Goal: Information Seeking & Learning: Compare options

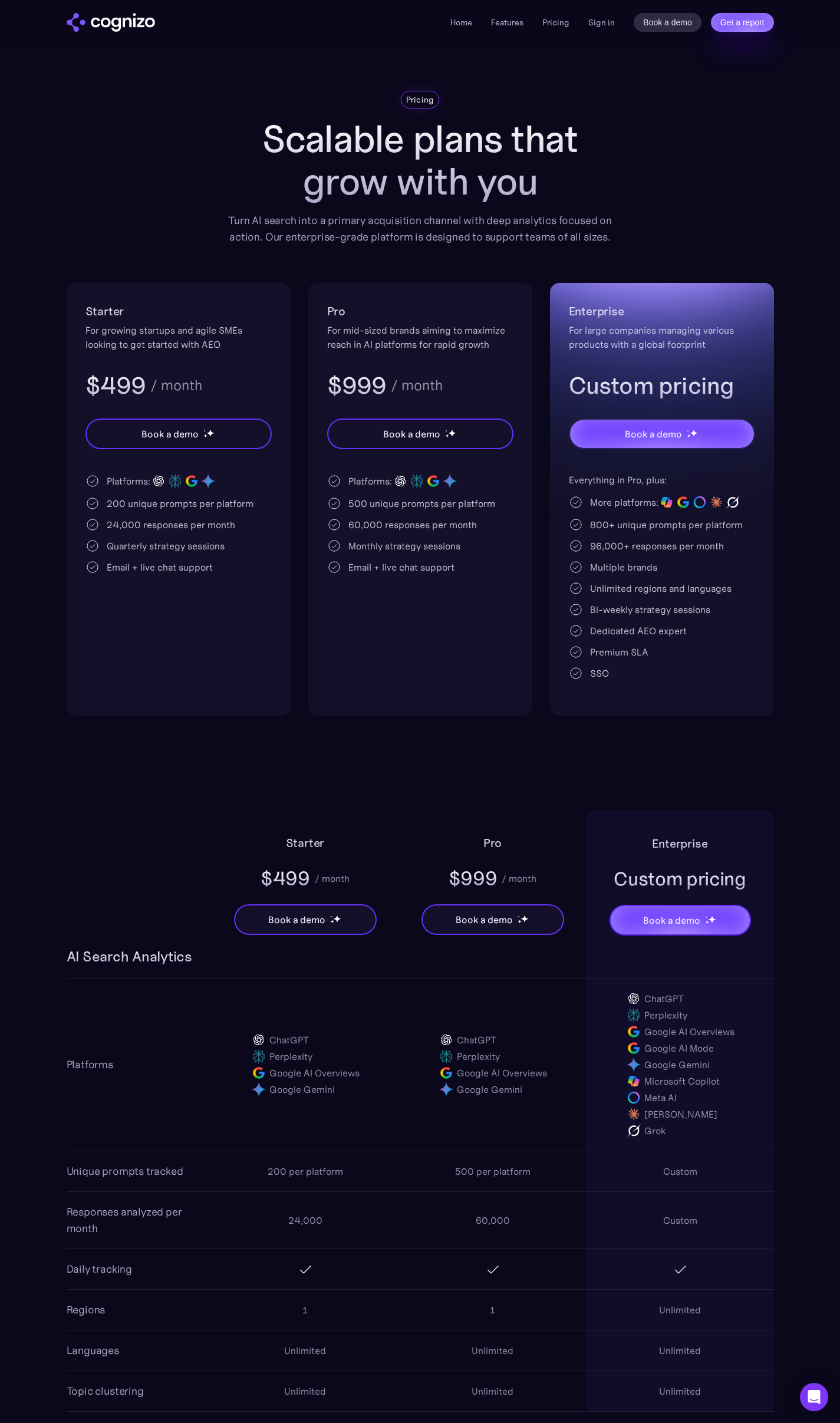
drag, startPoint x: 283, startPoint y: 665, endPoint x: 379, endPoint y: 637, distance: 100.0
click at [284, 664] on div "Starter For growing startups and agile SMEs looking to get started with AEO $49…" at bounding box center [179, 499] width 224 height 433
click at [480, 640] on div "Pro For mid-sized brands aiming to maximize reach in AI platforms for rapid gro…" at bounding box center [420, 499] width 224 height 433
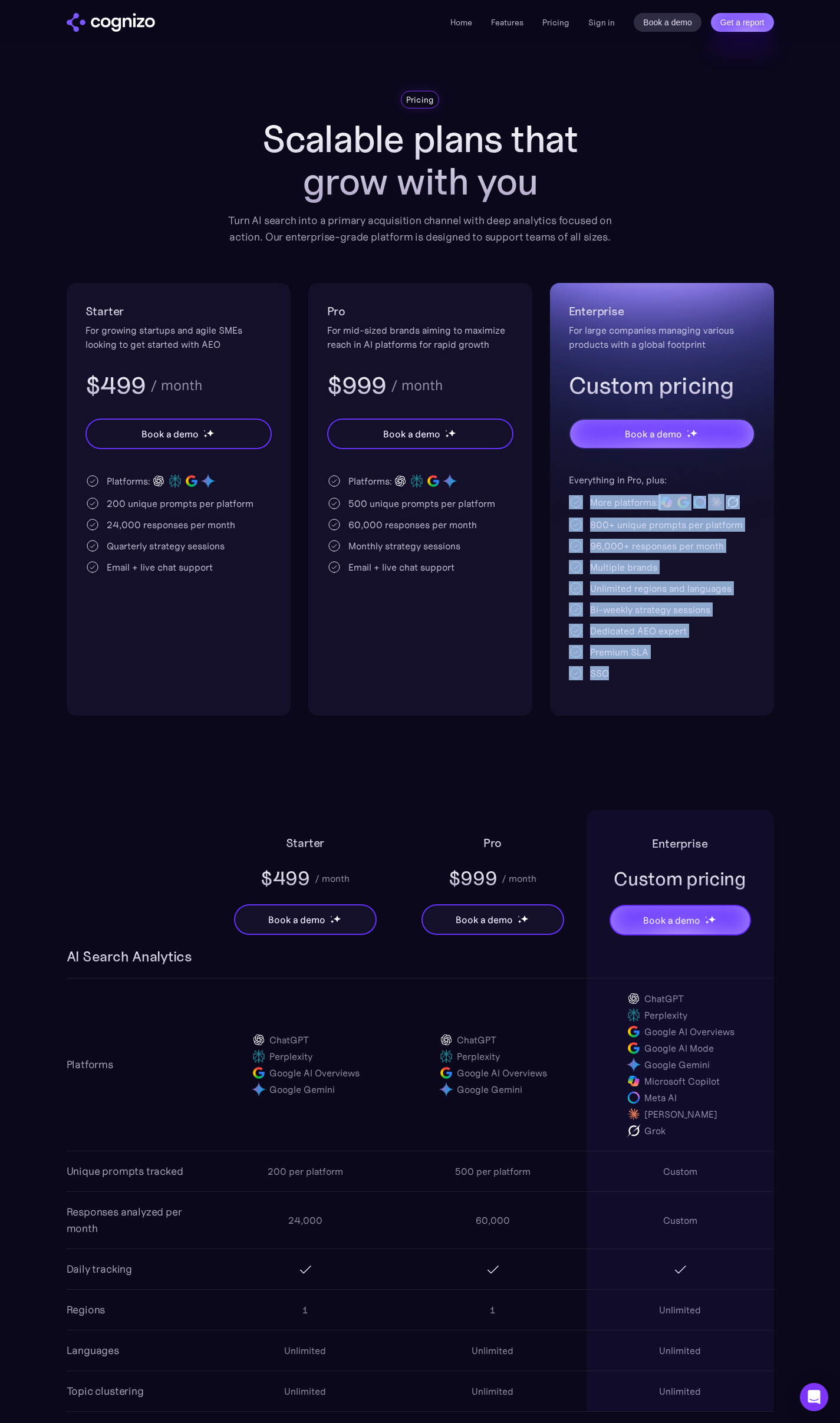
drag, startPoint x: 634, startPoint y: 680, endPoint x: 543, endPoint y: 490, distance: 210.7
click at [543, 490] on div "Starter For growing startups and agile SMEs looking to get started with AEO $49…" at bounding box center [420, 499] width 707 height 433
click at [563, 480] on div "Enterprise For large companies managing various products with a global footprin…" at bounding box center [662, 499] width 224 height 433
drag, startPoint x: 565, startPoint y: 477, endPoint x: 667, endPoint y: 659, distance: 208.6
click at [667, 658] on div "Enterprise For large companies managing various products with a global footprin…" at bounding box center [662, 499] width 224 height 433
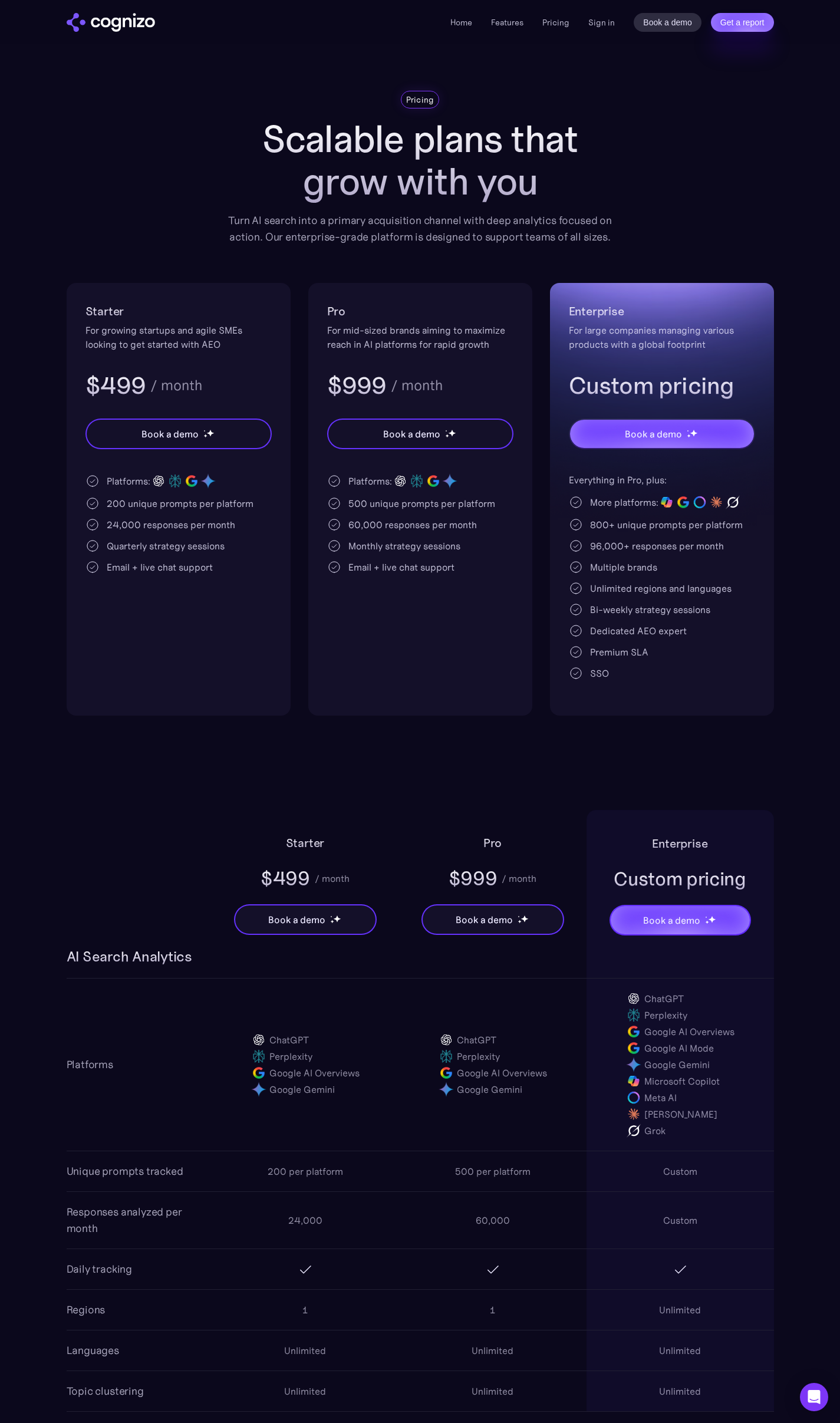
click at [667, 662] on div "Everything in Pro, plus: More platforms: 800+ unique prompts per platform 96,00…" at bounding box center [661, 577] width 186 height 207
drag, startPoint x: 670, startPoint y: 671, endPoint x: 599, endPoint y: 544, distance: 145.5
click at [632, 605] on div "Everything in Pro, plus: More platforms: 800+ unique prompts per platform 96,00…" at bounding box center [661, 577] width 186 height 207
drag, startPoint x: 599, startPoint y: 544, endPoint x: 571, endPoint y: 498, distance: 53.9
click at [572, 499] on div "Everything in Pro, plus: More platforms: 800+ unique prompts per platform 96,00…" at bounding box center [661, 577] width 186 height 207
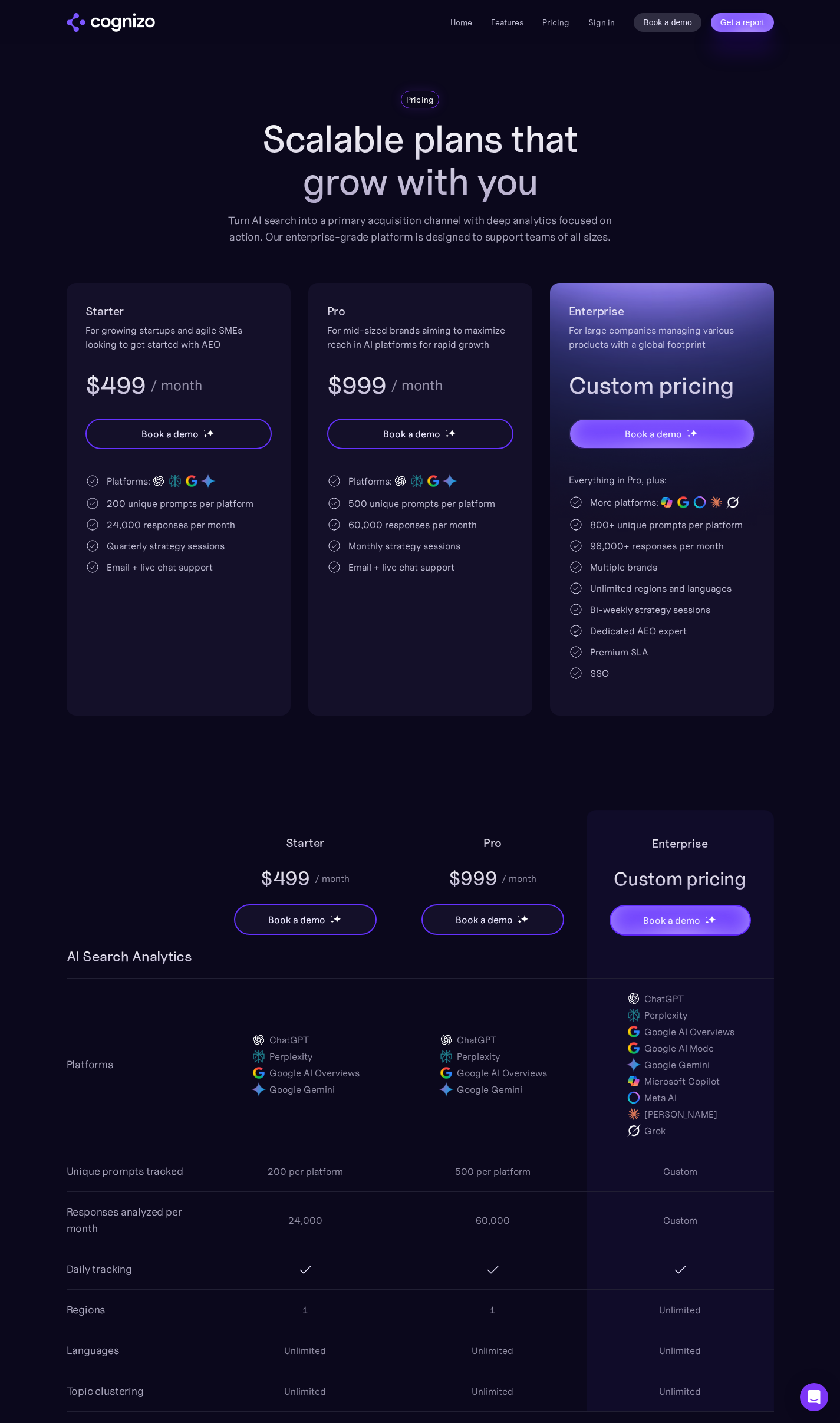
click at [565, 483] on div "Enterprise For large companies managing various products with a global footprin…" at bounding box center [662, 499] width 224 height 433
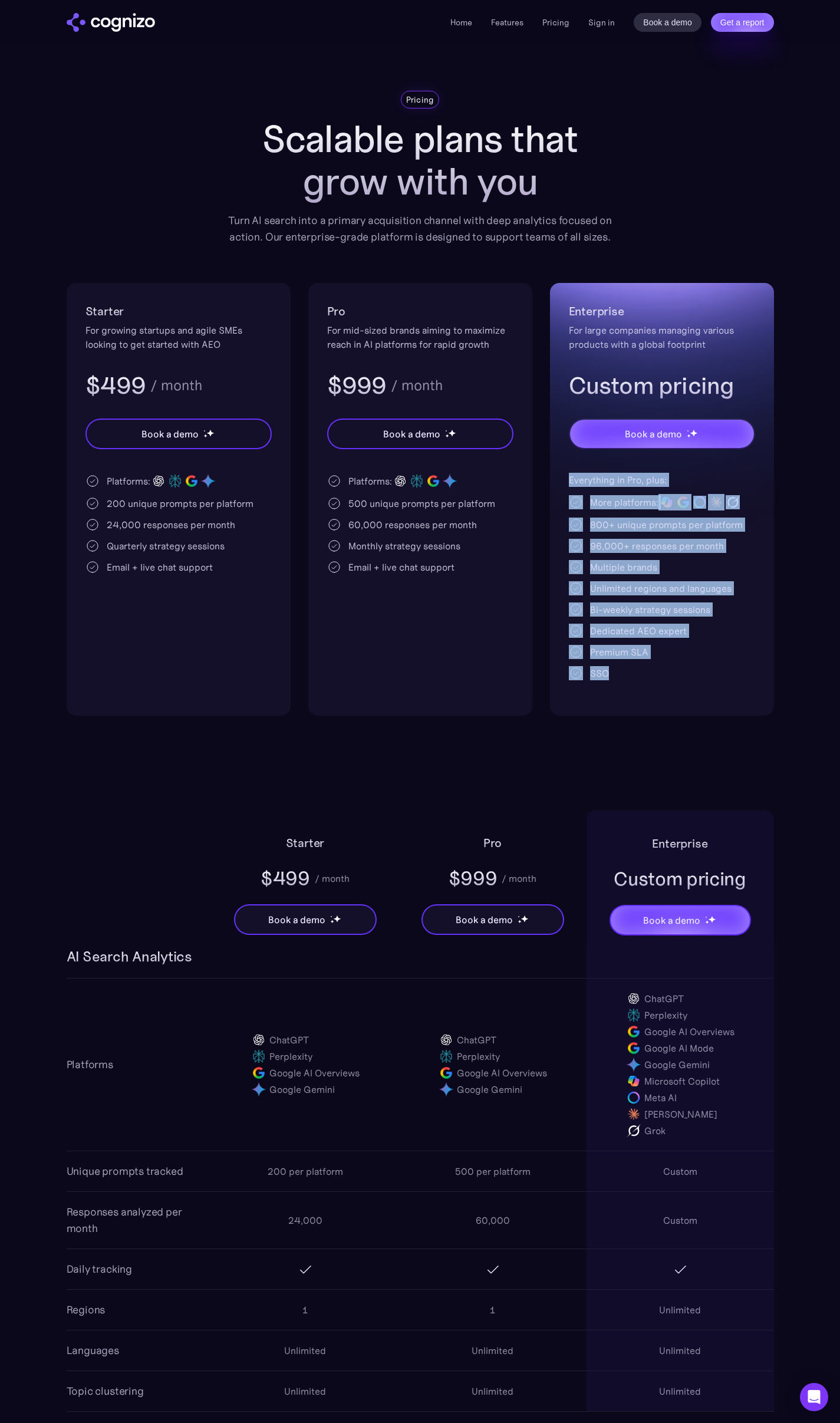
drag, startPoint x: 565, startPoint y: 483, endPoint x: 644, endPoint y: 685, distance: 216.9
click at [644, 685] on div "Enterprise For large companies managing various products with a global footprin…" at bounding box center [662, 499] width 224 height 433
drag, startPoint x: 670, startPoint y: 688, endPoint x: 561, endPoint y: 478, distance: 236.6
click at [561, 478] on div "Enterprise For large companies managing various products with a global footprin…" at bounding box center [662, 499] width 224 height 433
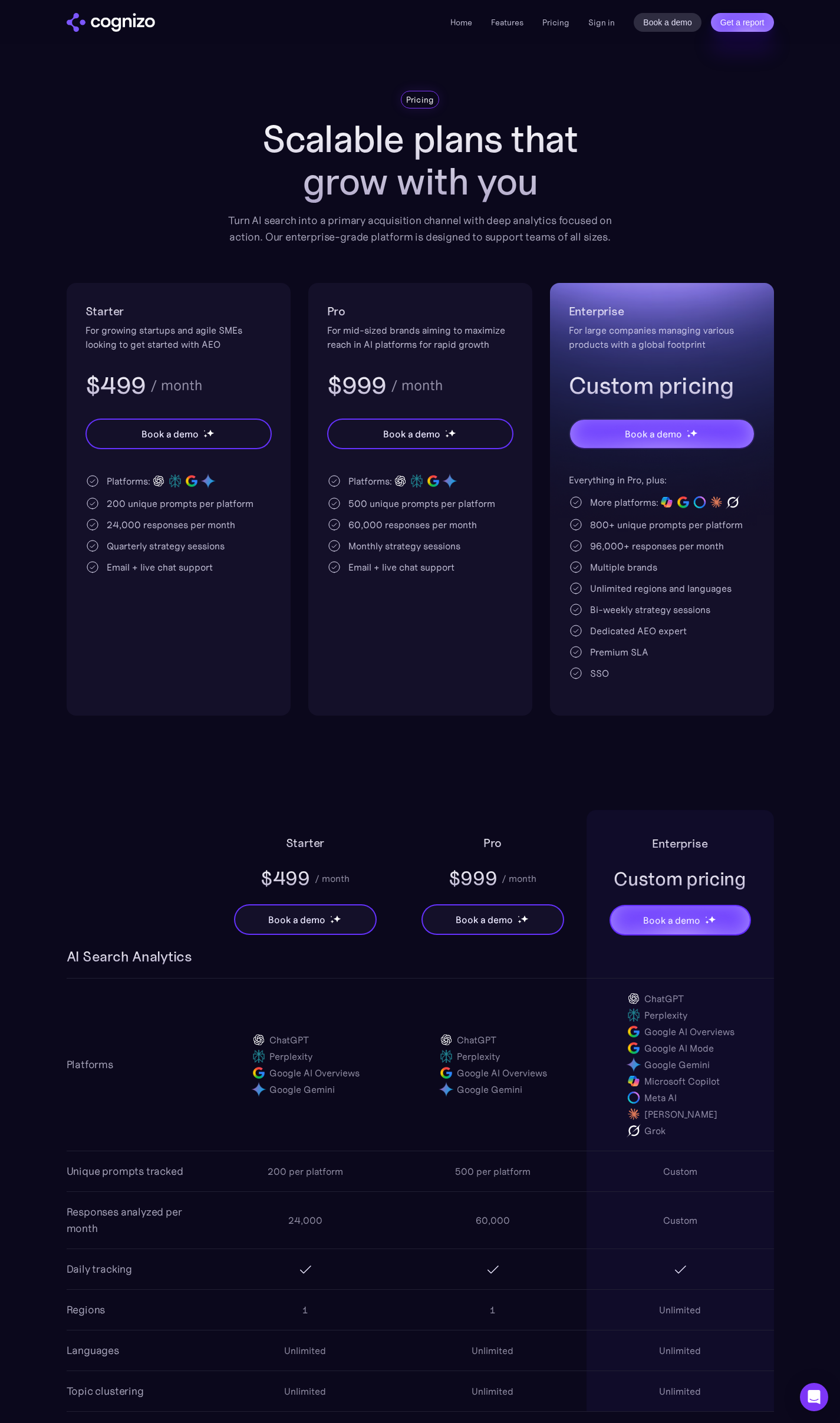
click at [561, 477] on div "Enterprise For large companies managing various products with a global footprin…" at bounding box center [662, 499] width 224 height 433
click at [553, 508] on div "Enterprise For large companies managing various products with a global footprin…" at bounding box center [662, 499] width 224 height 433
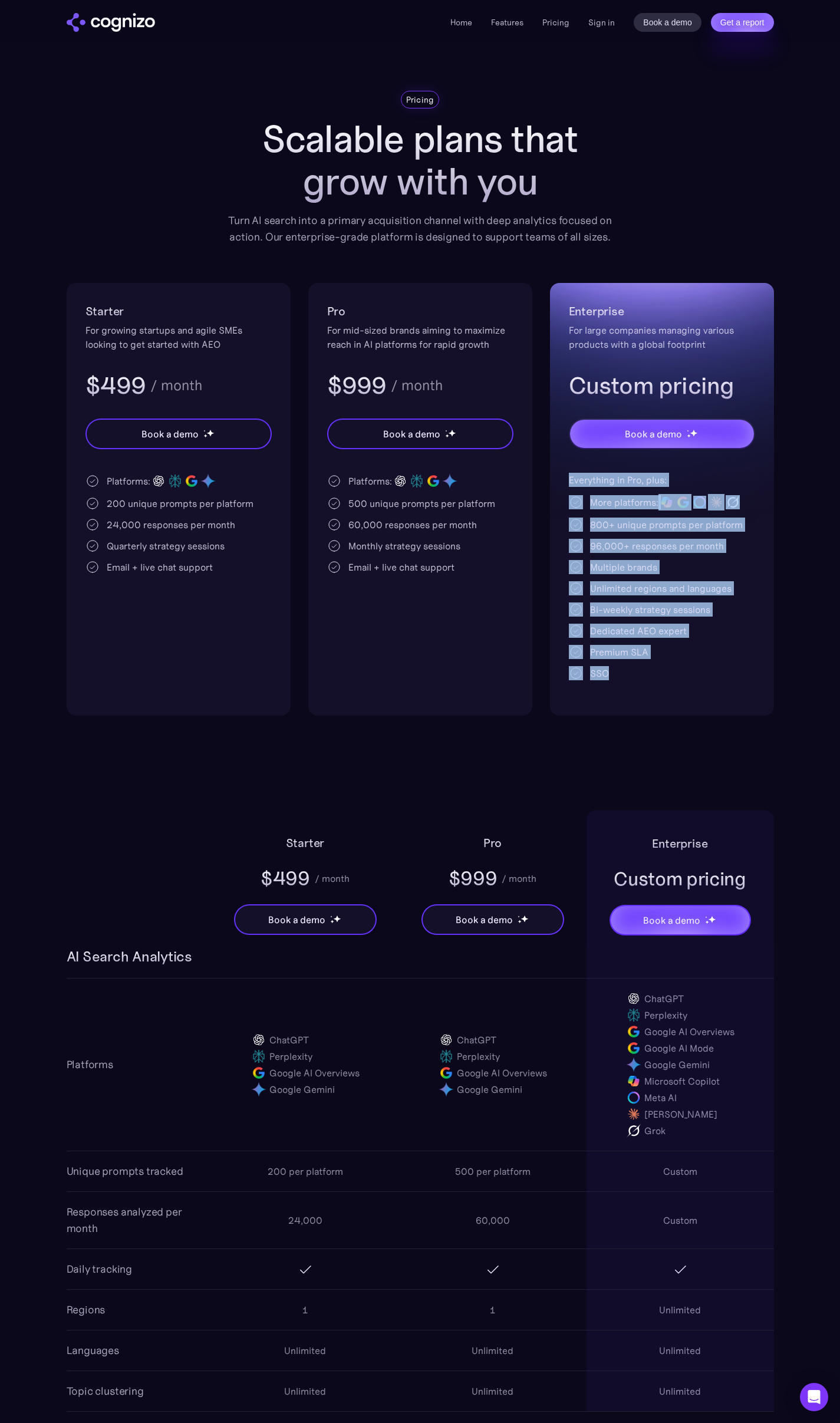
drag, startPoint x: 554, startPoint y: 482, endPoint x: 636, endPoint y: 687, distance: 220.8
click at [636, 687] on div "Enterprise For large companies managing various products with a global footprin…" at bounding box center [662, 499] width 224 height 433
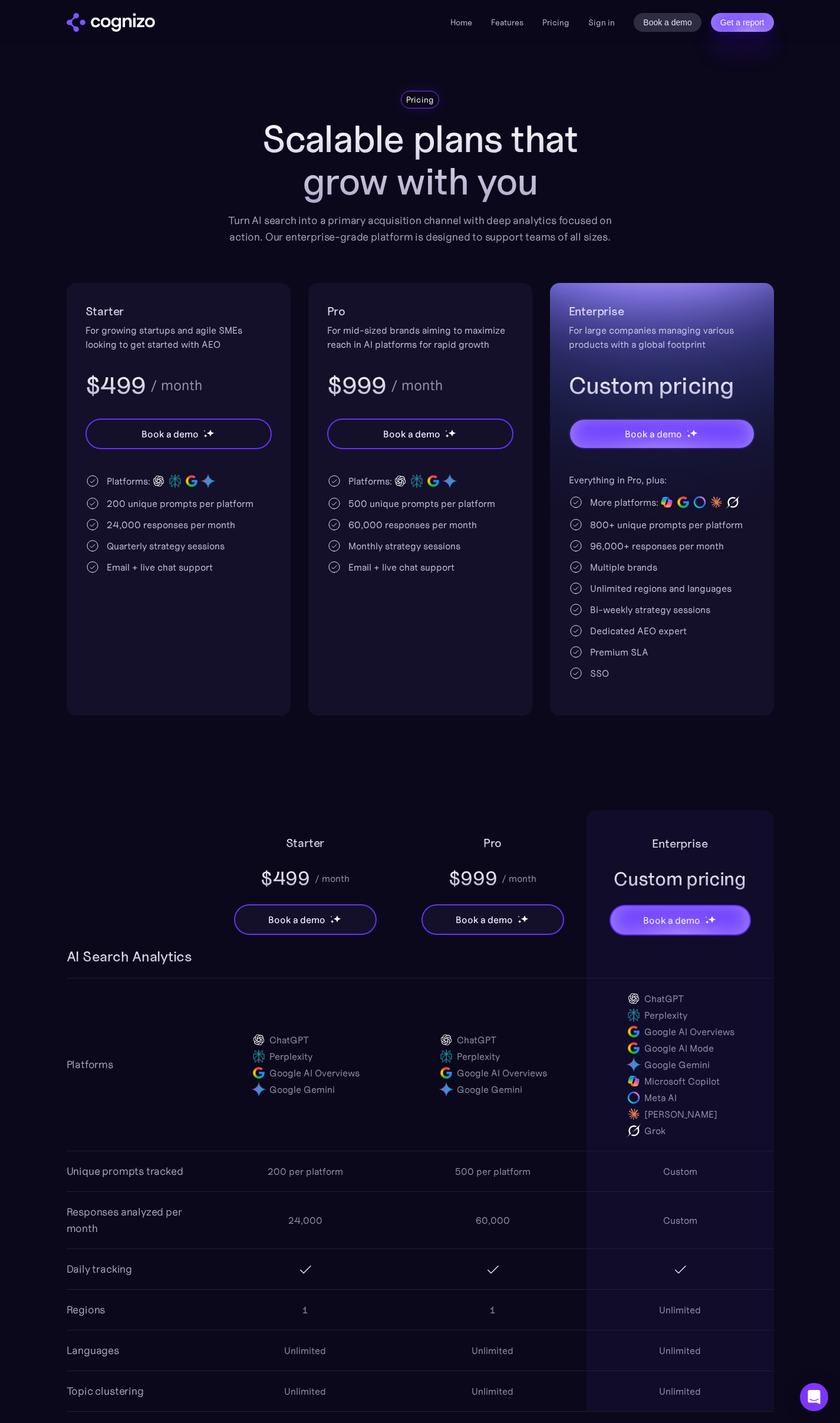
click at [638, 688] on div "Enterprise For large companies managing various products with a global footprin…" at bounding box center [662, 499] width 224 height 433
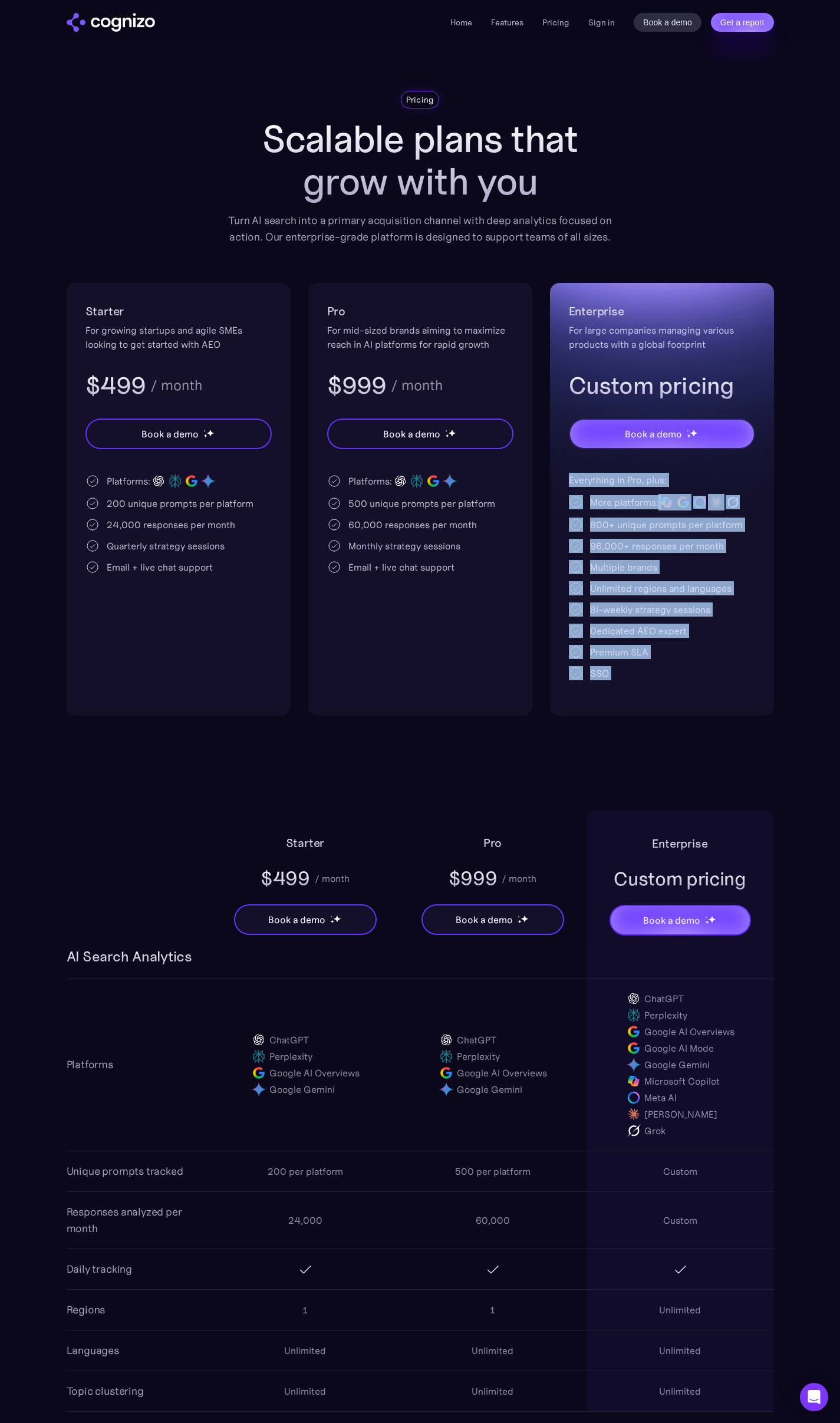
drag, startPoint x: 638, startPoint y: 688, endPoint x: 561, endPoint y: 477, distance: 224.6
click at [561, 477] on div "Enterprise For large companies managing various products with a global footprin…" at bounding box center [662, 499] width 224 height 433
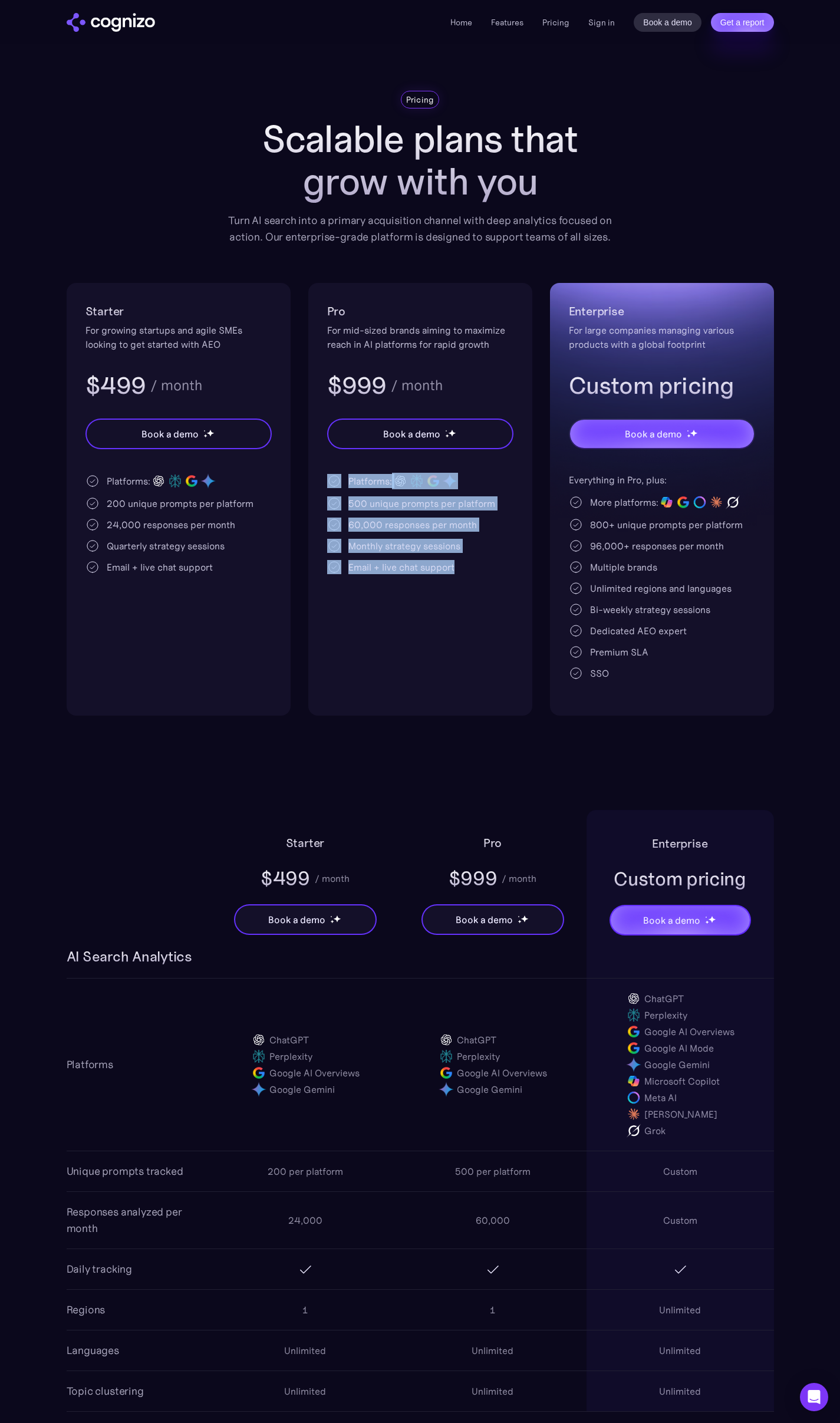
drag, startPoint x: 461, startPoint y: 616, endPoint x: 324, endPoint y: 464, distance: 204.6
click at [324, 463] on div "Pro For mid-sized brands aiming to maximize reach in AI platforms for rapid gro…" at bounding box center [420, 499] width 224 height 433
